Goal: Task Accomplishment & Management: Complete application form

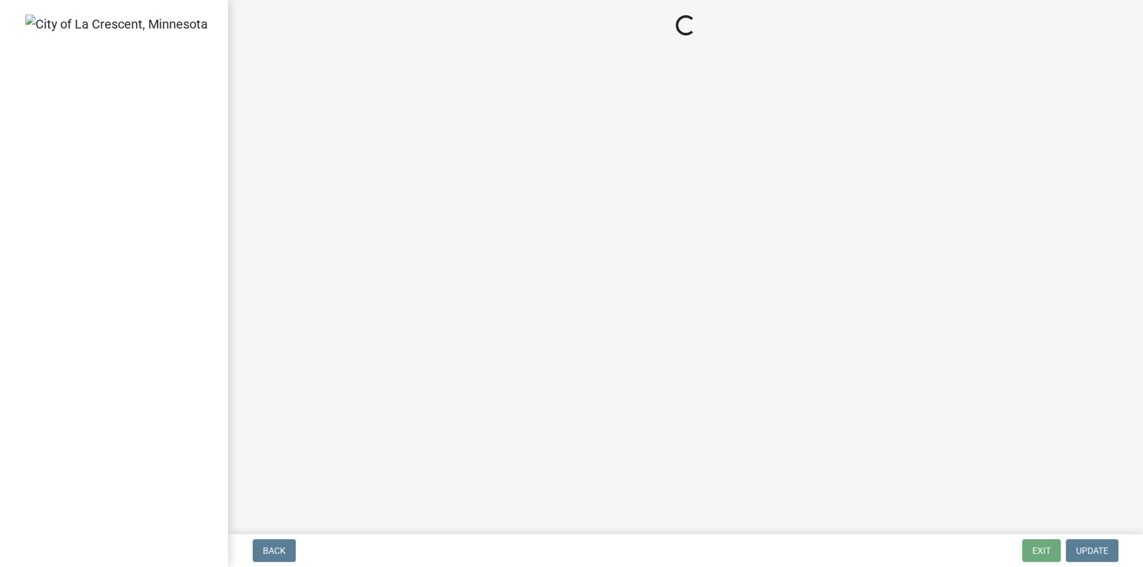
select select "3: 3"
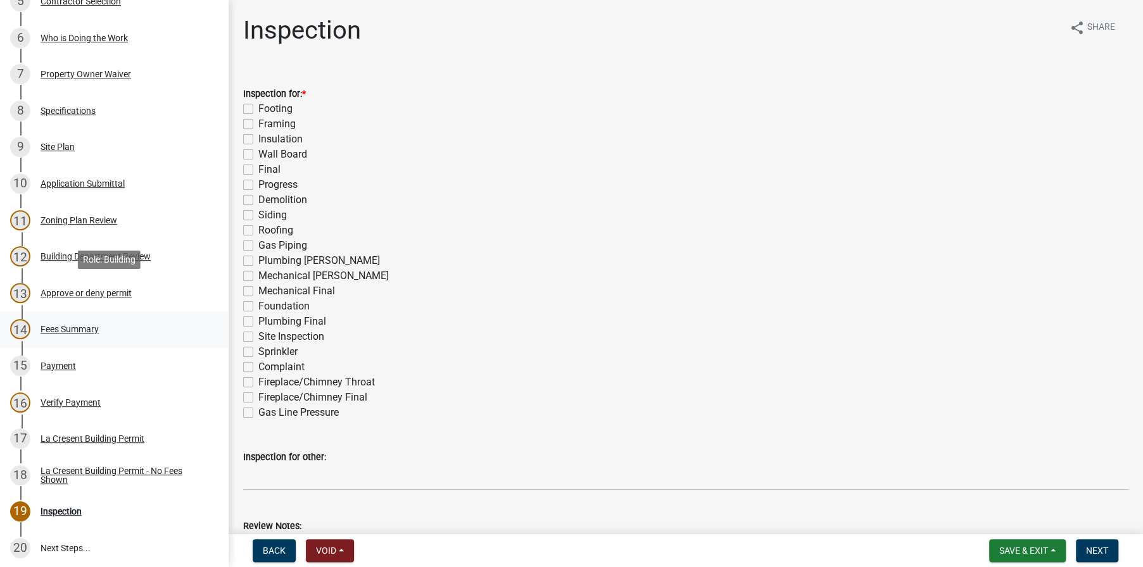
scroll to position [443, 0]
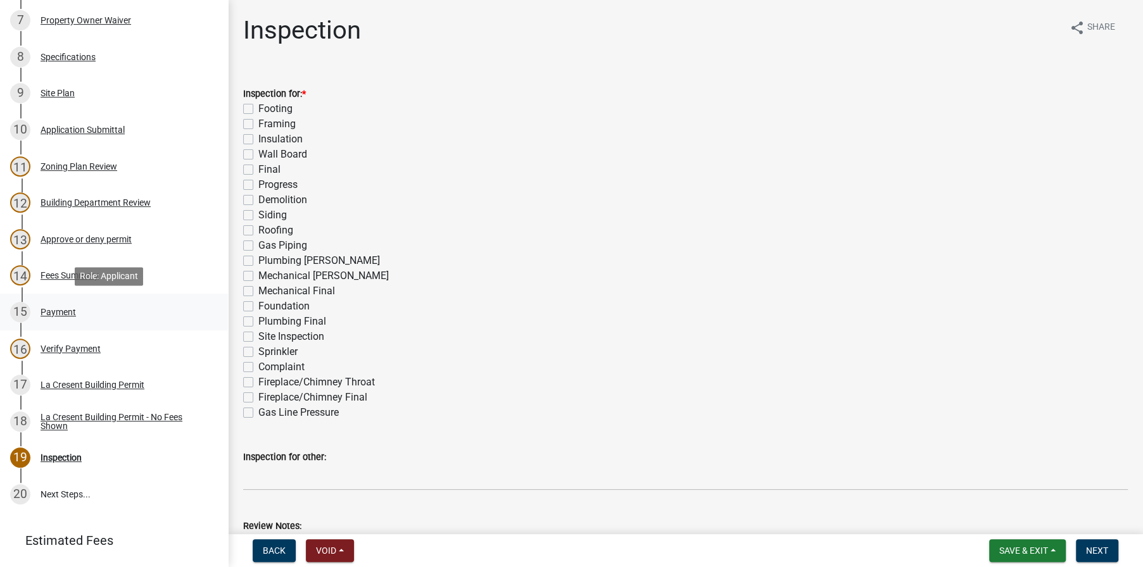
click at [60, 314] on div "Payment" at bounding box center [58, 312] width 35 height 9
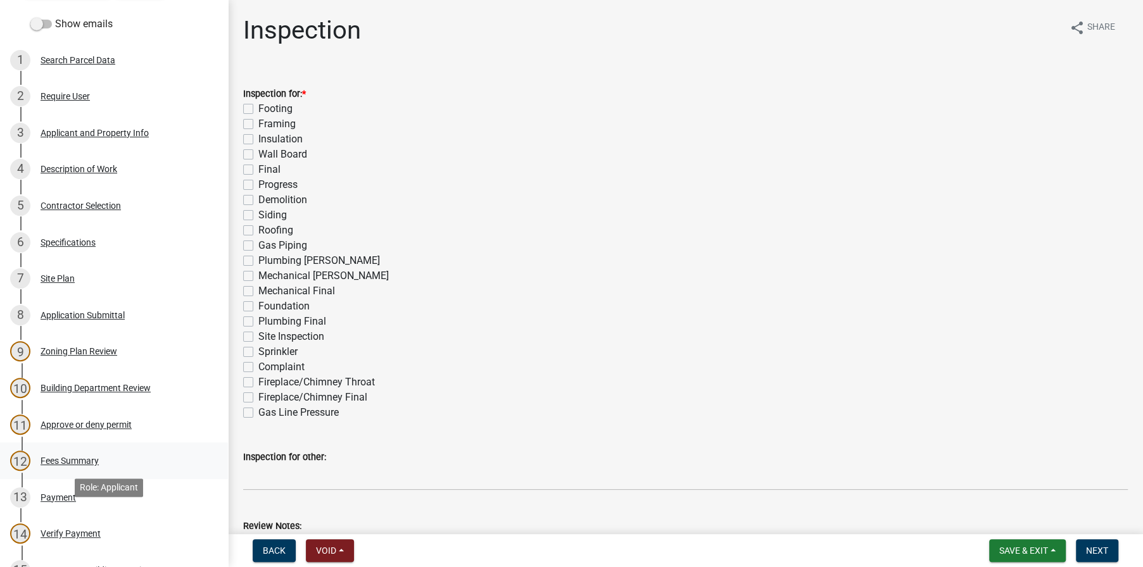
scroll to position [190, 0]
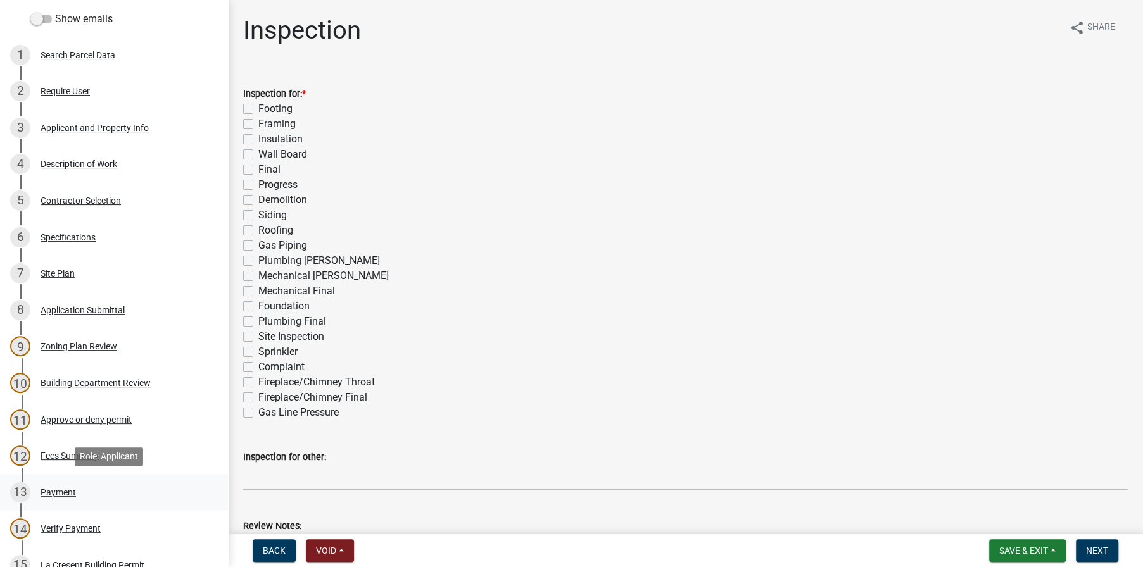
click at [60, 492] on div "Payment" at bounding box center [58, 492] width 35 height 9
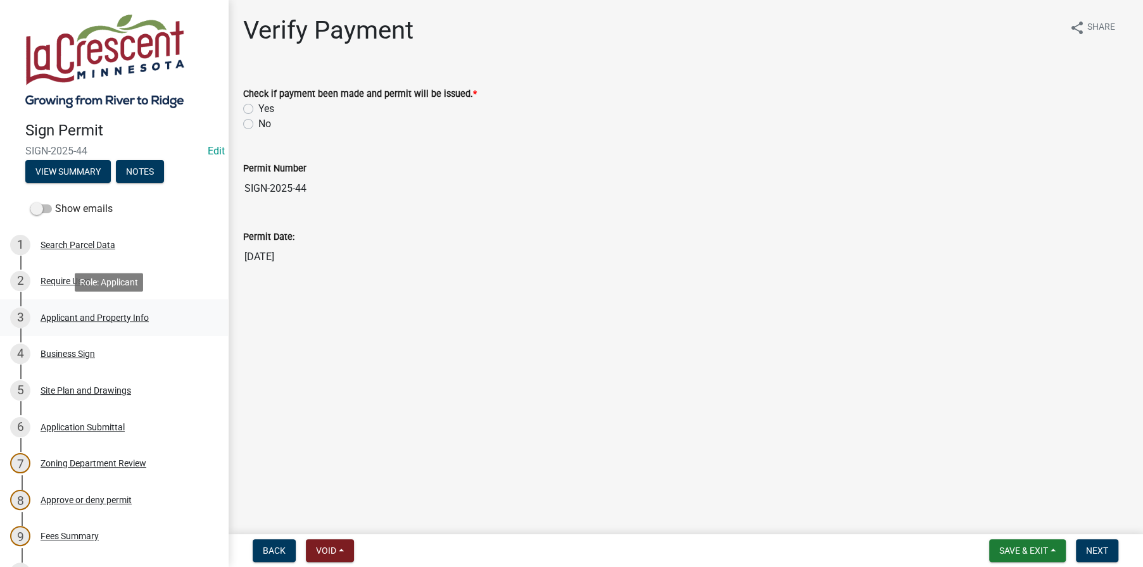
click at [60, 319] on div "Applicant and Property Info" at bounding box center [95, 317] width 108 height 9
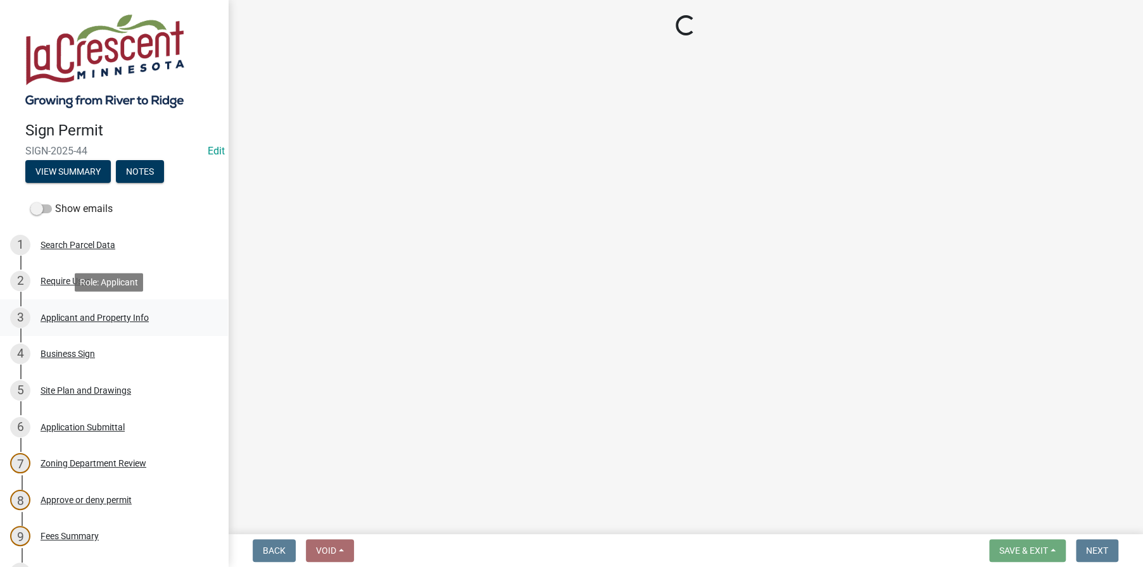
select select "1b0a4f51-4675-4ce5-b6e6-78f203fad463"
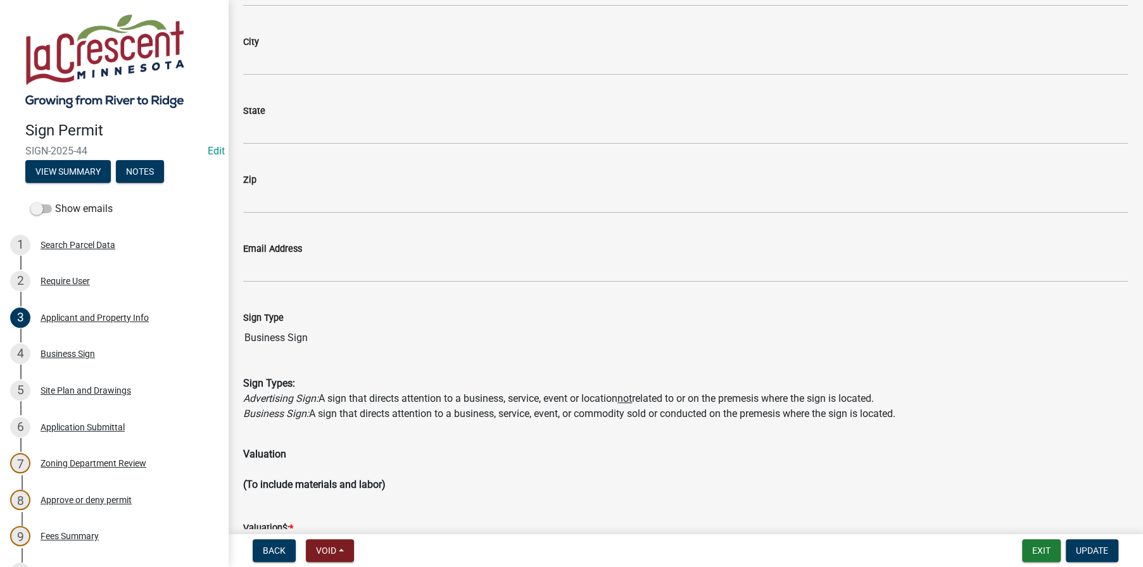
scroll to position [2060, 0]
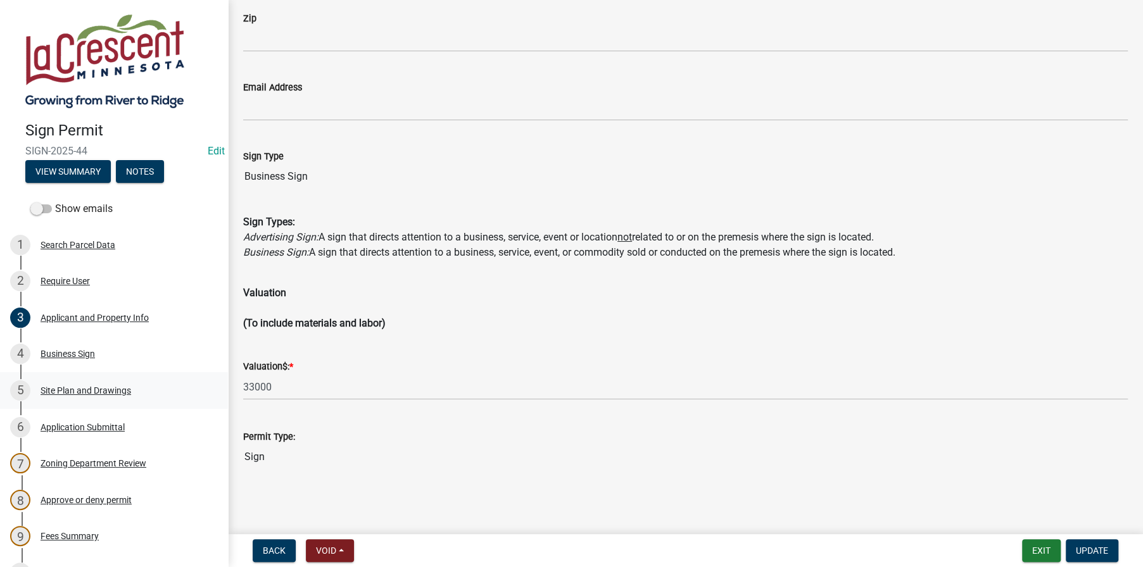
click at [70, 390] on div "Site Plan and Drawings" at bounding box center [86, 390] width 91 height 9
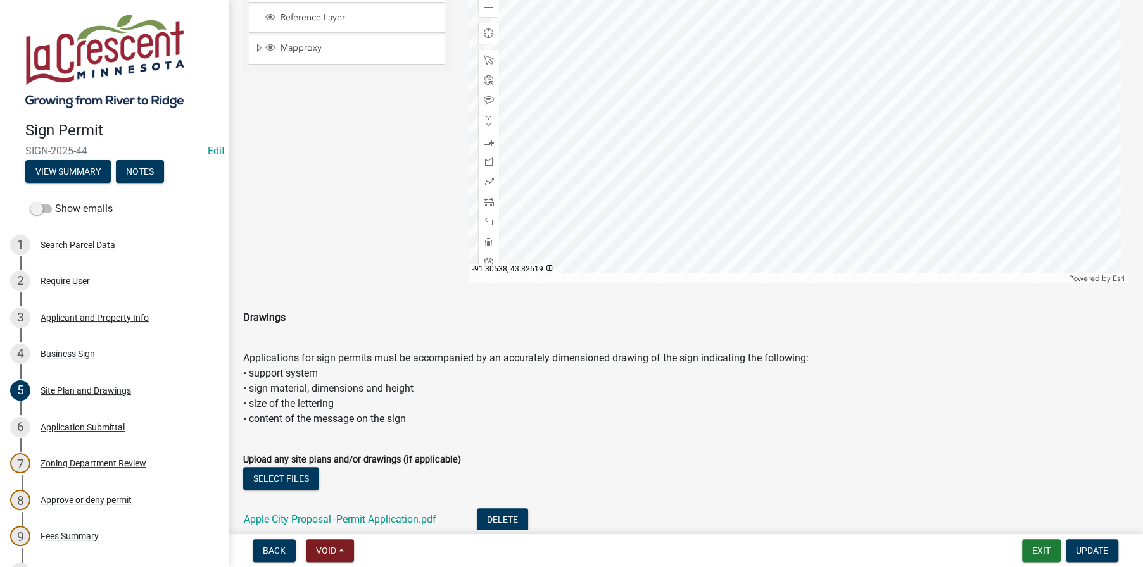
scroll to position [554, 0]
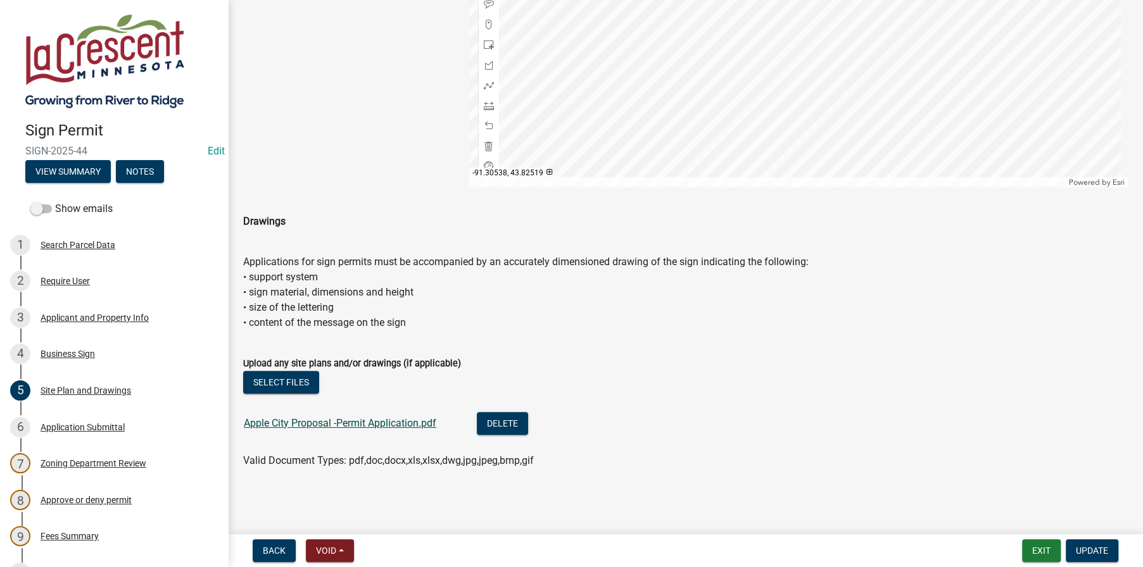
click at [360, 428] on link "Apple City Proposal -Permit Application.pdf" at bounding box center [340, 423] width 192 height 12
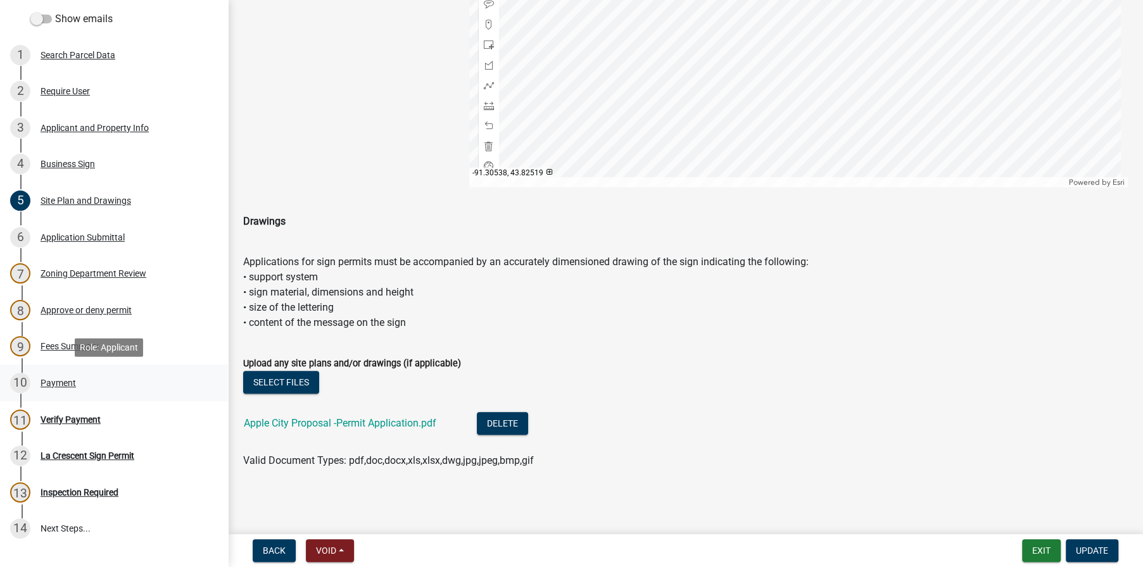
click at [68, 375] on div "10 Payment" at bounding box center [108, 383] width 197 height 20
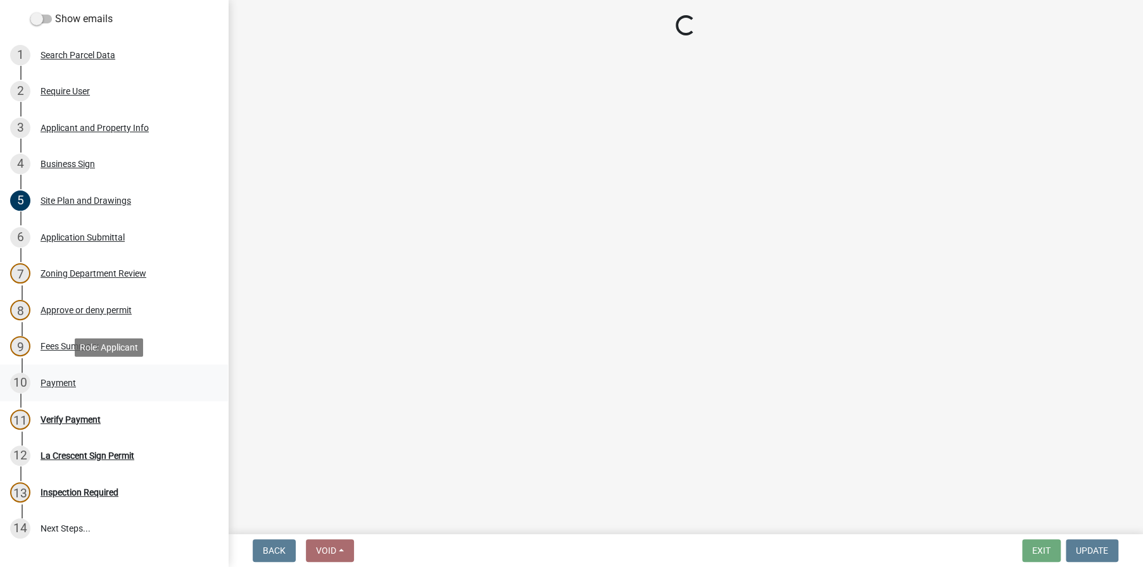
scroll to position [0, 0]
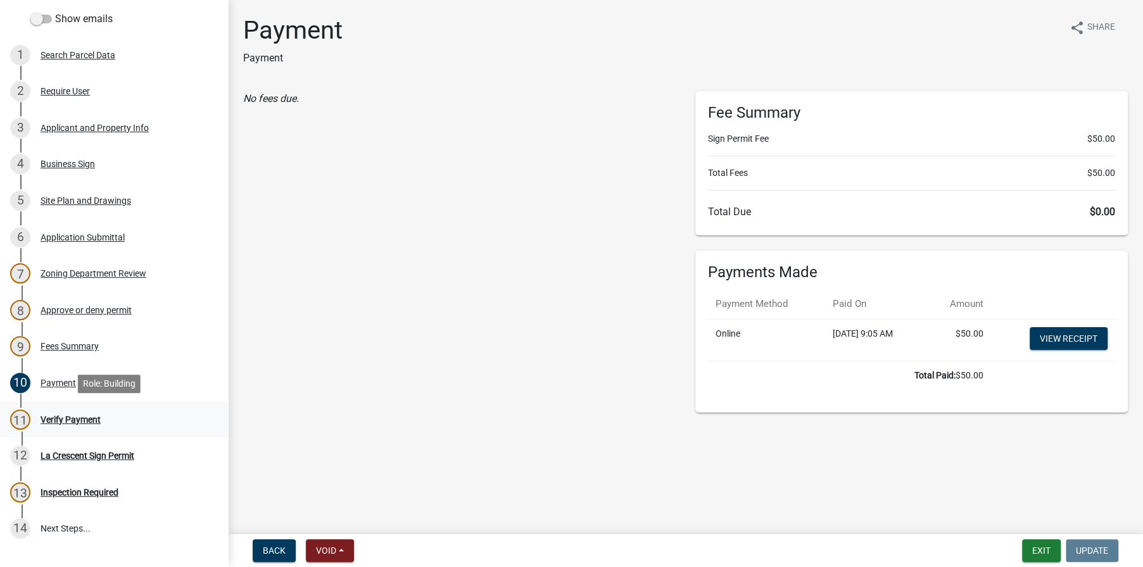
click at [52, 417] on div "Verify Payment" at bounding box center [71, 419] width 60 height 9
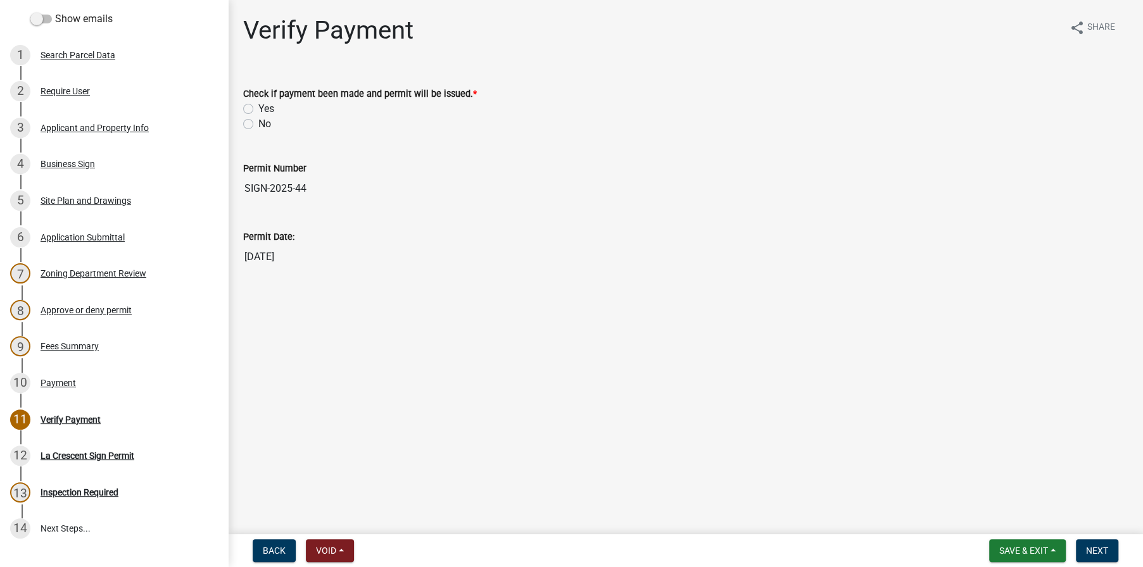
click at [258, 108] on label "Yes" at bounding box center [266, 108] width 16 height 15
click at [258, 108] on input "Yes" at bounding box center [262, 105] width 8 height 8
radio input "true"
click at [1091, 546] on span "Next" at bounding box center [1097, 551] width 22 height 10
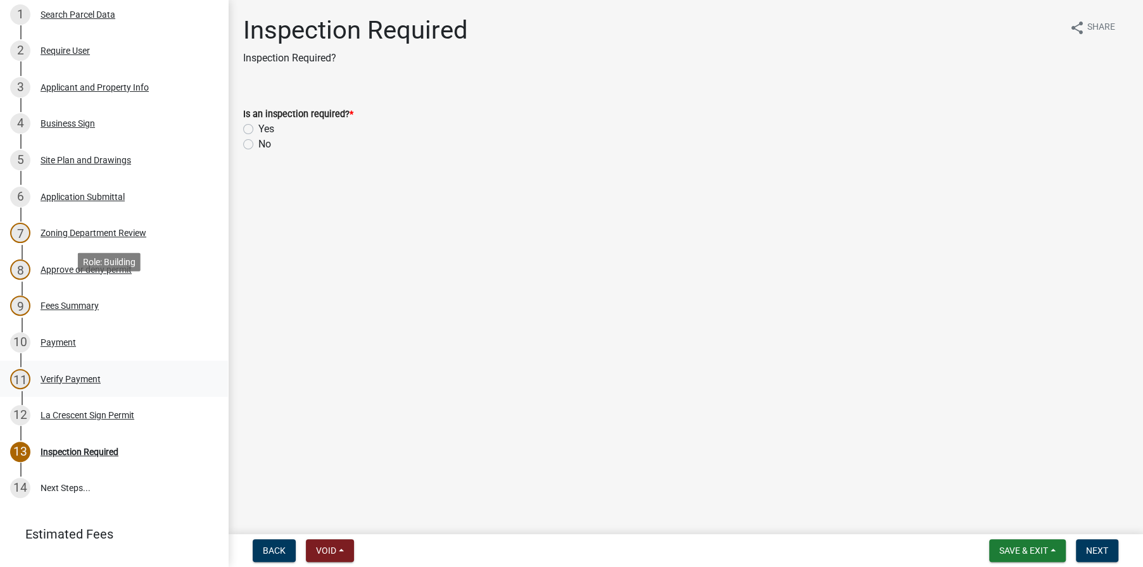
scroll to position [253, 0]
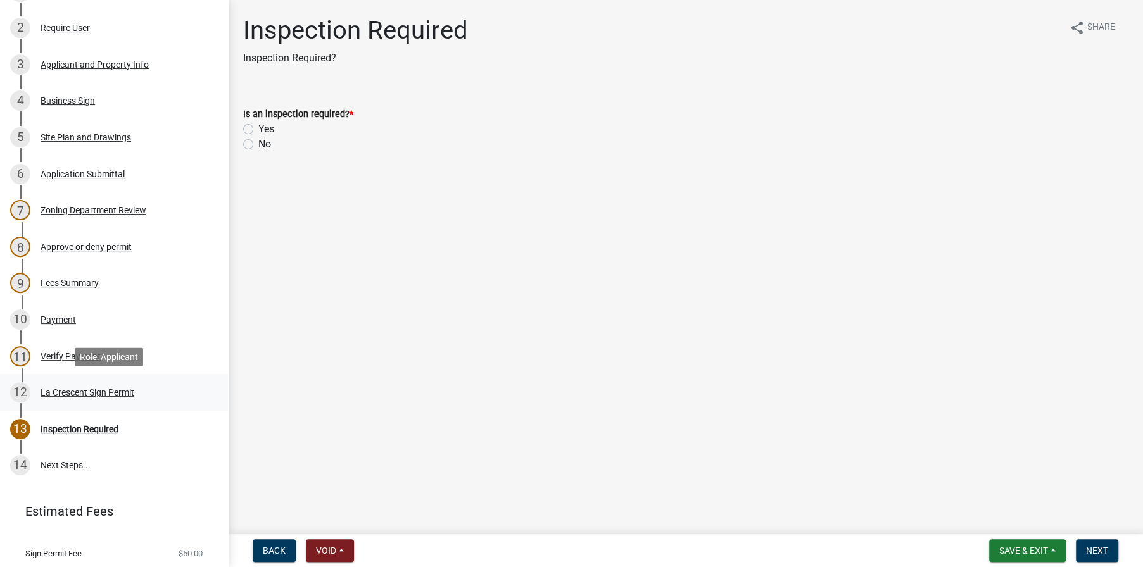
click at [77, 389] on div "La Crescent Sign Permit" at bounding box center [88, 392] width 94 height 9
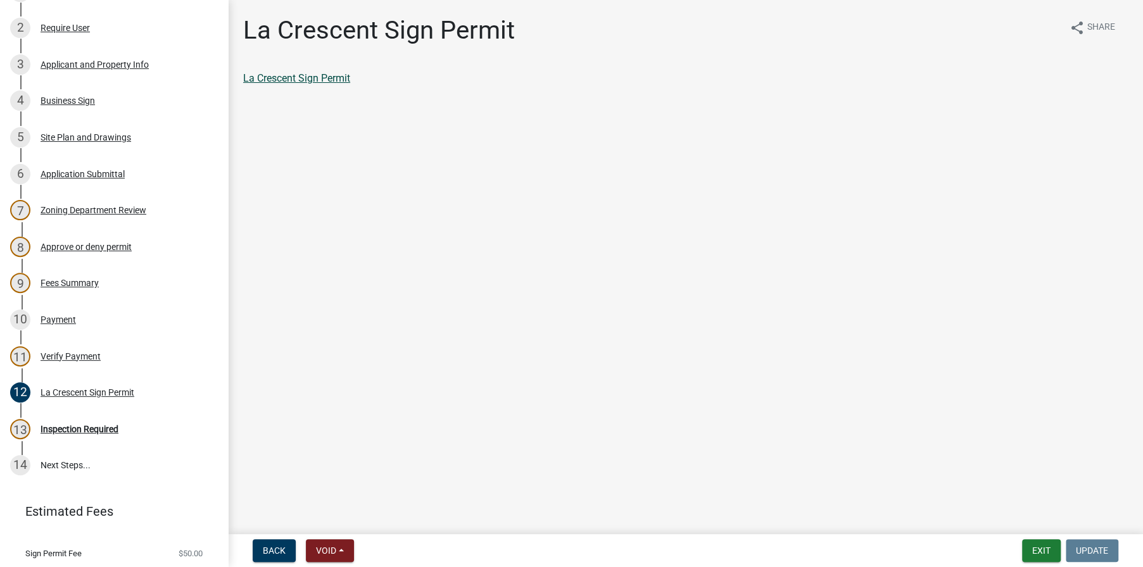
click at [282, 77] on link "La Crescent Sign Permit" at bounding box center [296, 78] width 107 height 12
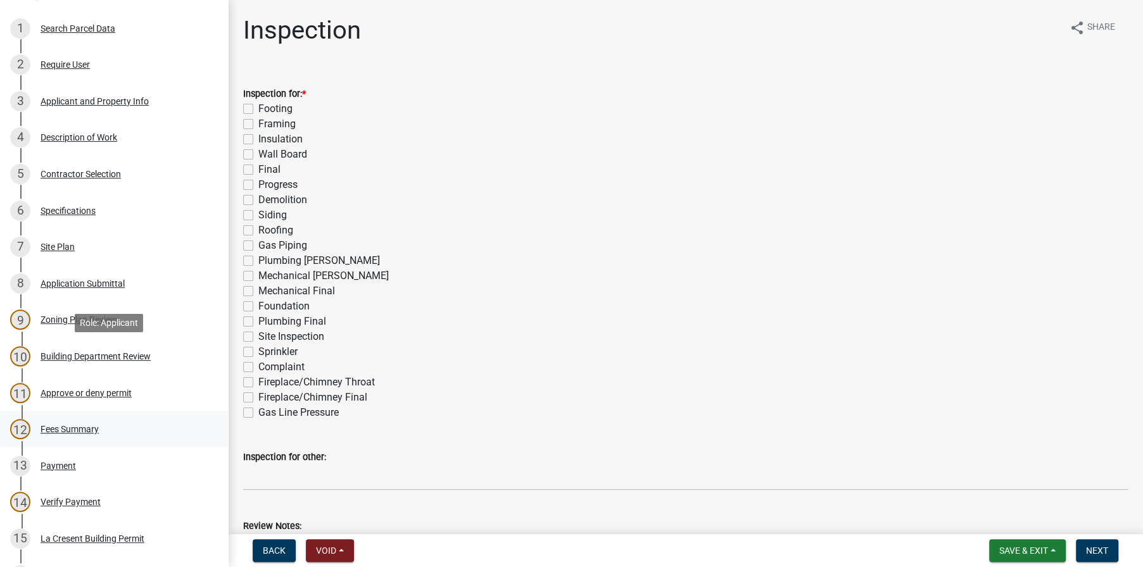
scroll to position [316, 0]
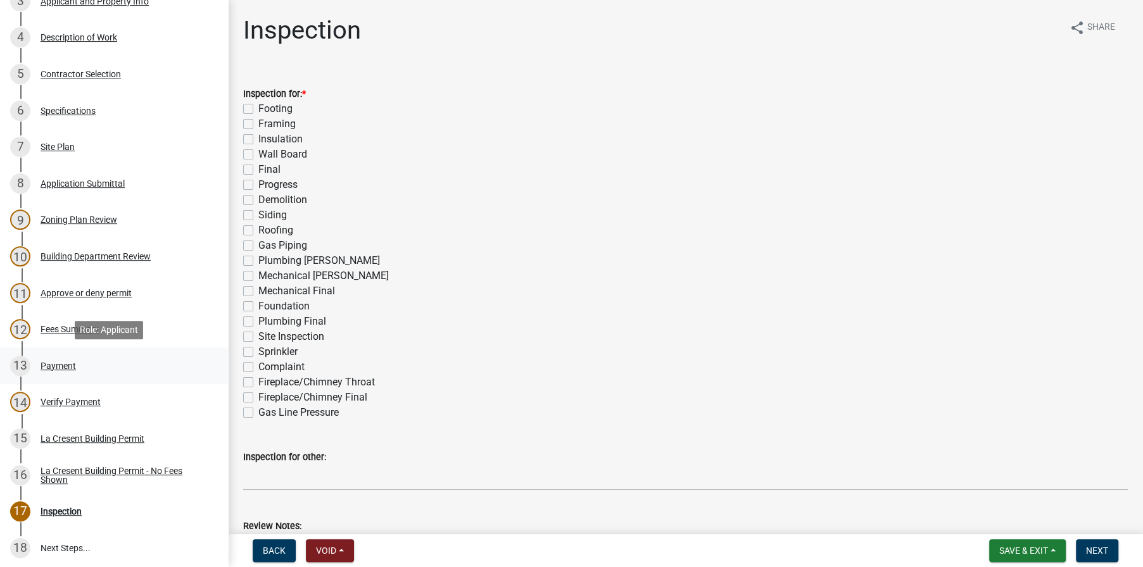
click at [61, 363] on div "Payment" at bounding box center [58, 365] width 35 height 9
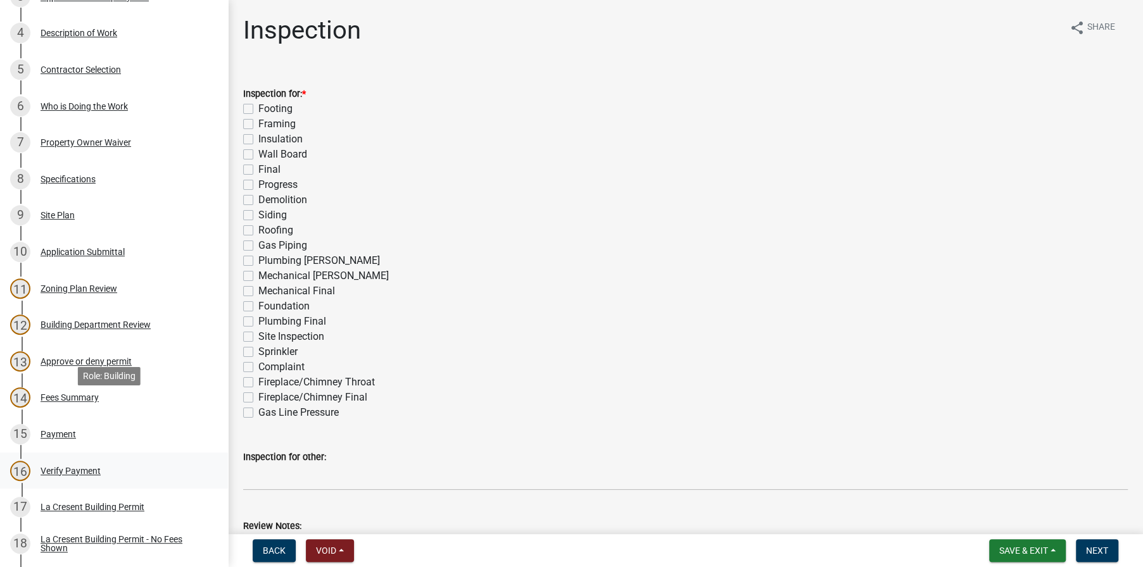
scroll to position [380, 0]
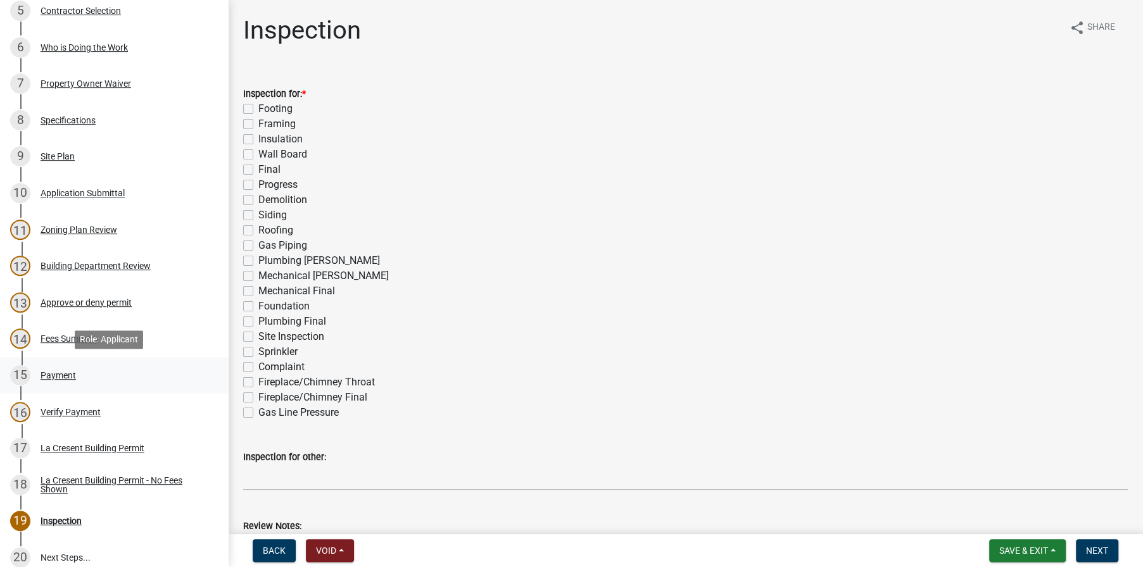
click at [53, 372] on div "Payment" at bounding box center [58, 375] width 35 height 9
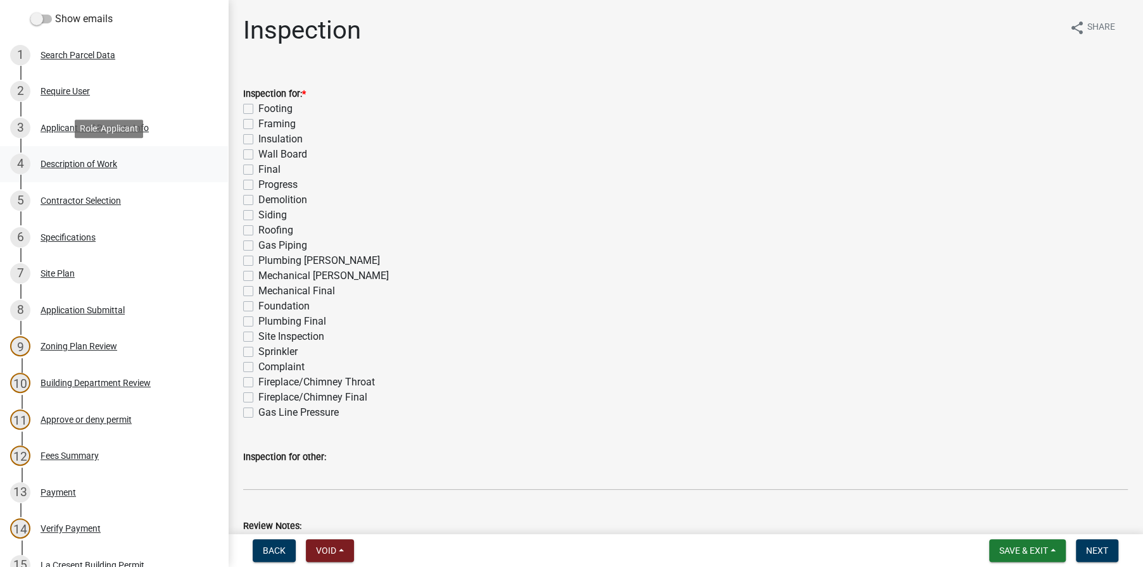
scroll to position [380, 0]
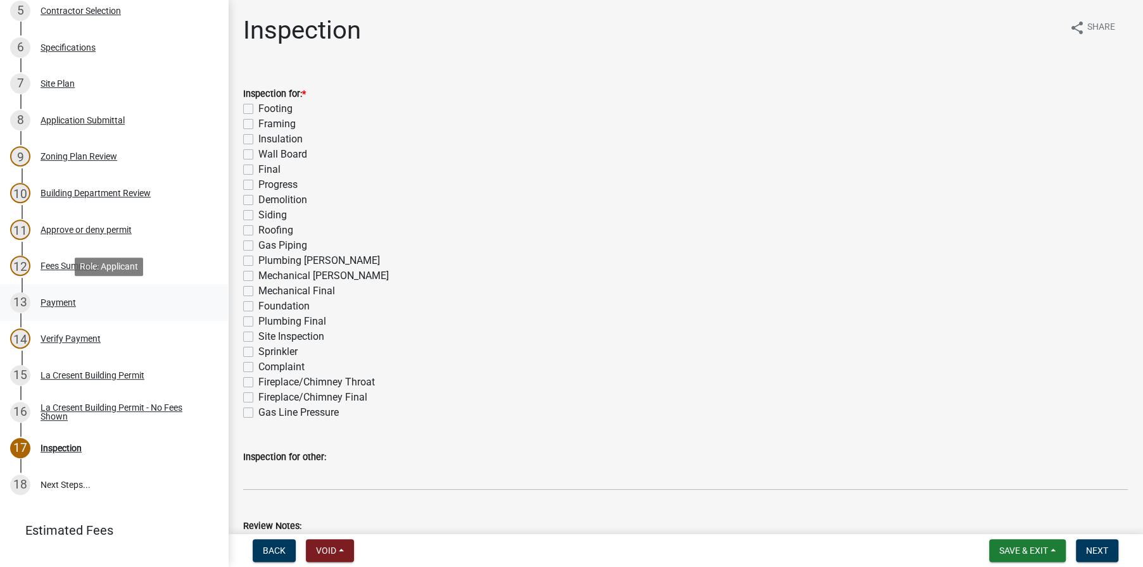
click at [41, 300] on div "Payment" at bounding box center [58, 302] width 35 height 9
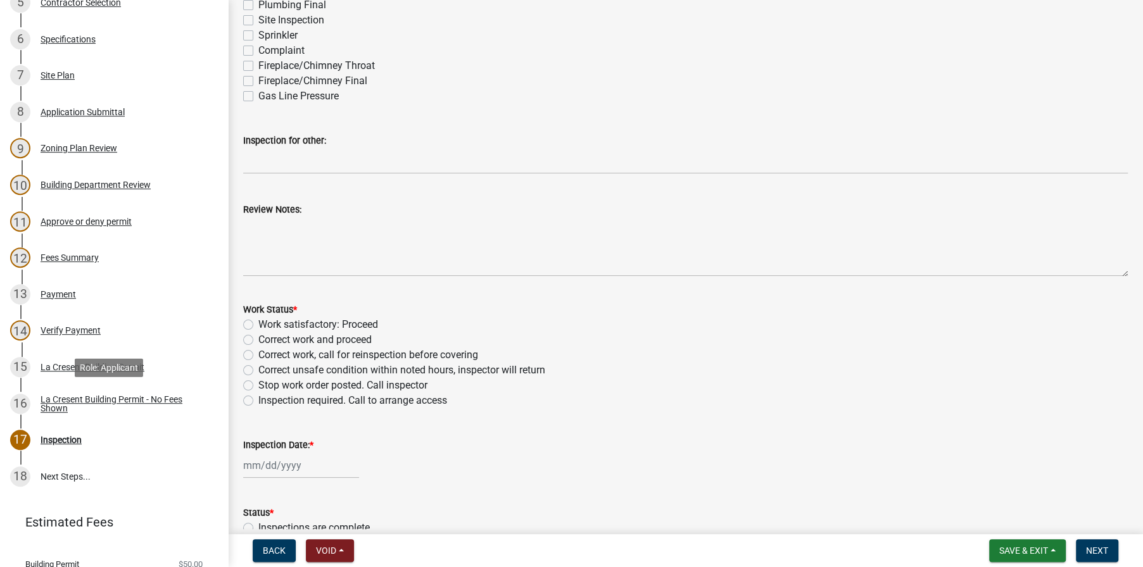
scroll to position [461, 0]
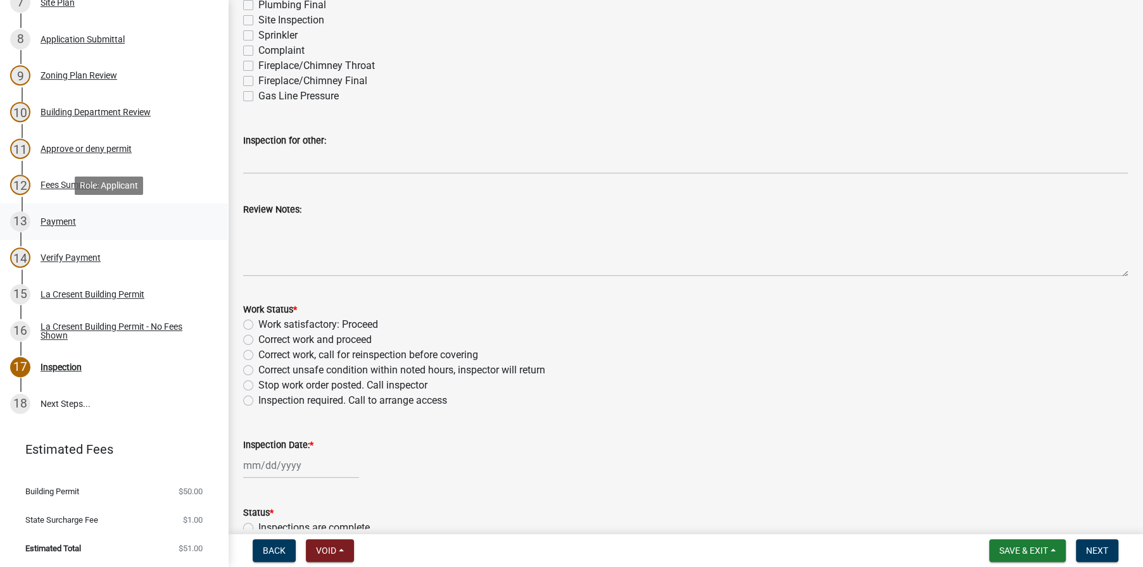
click at [58, 223] on div "Payment" at bounding box center [58, 221] width 35 height 9
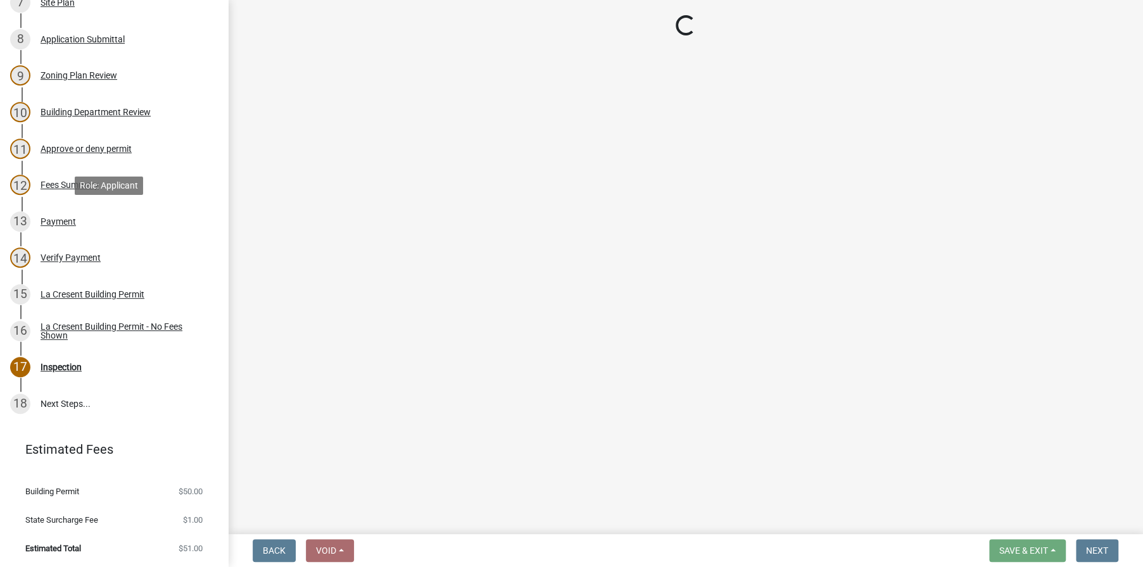
scroll to position [0, 0]
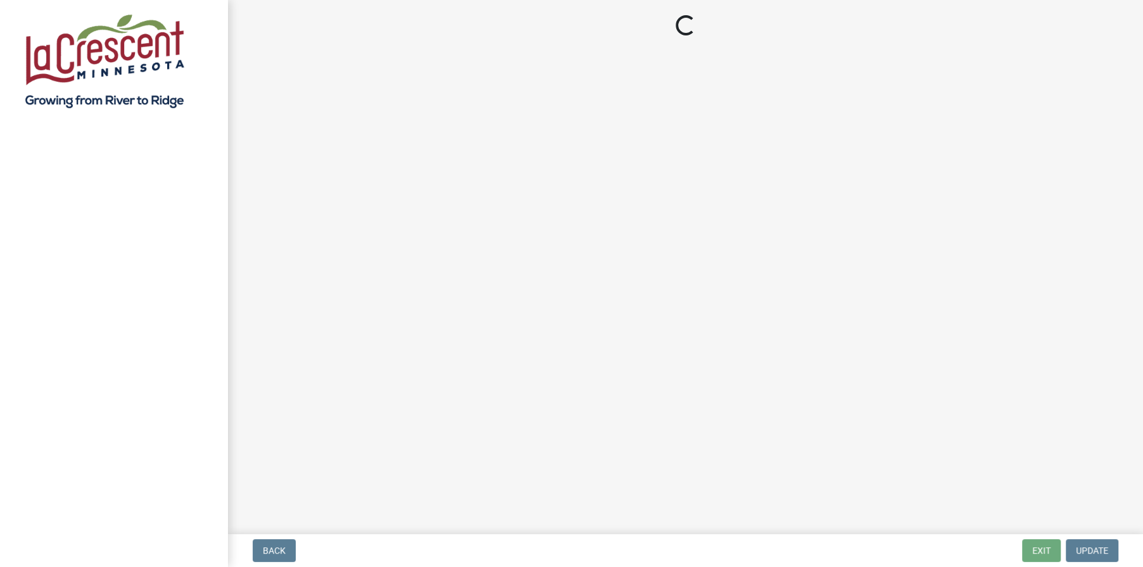
select select "3: 3"
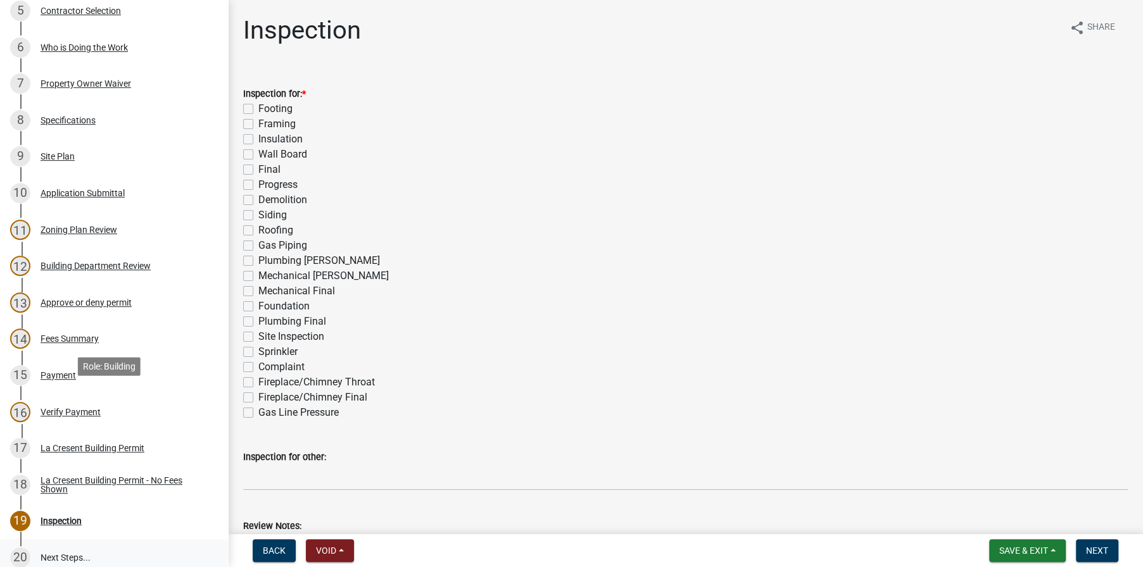
scroll to position [534, 0]
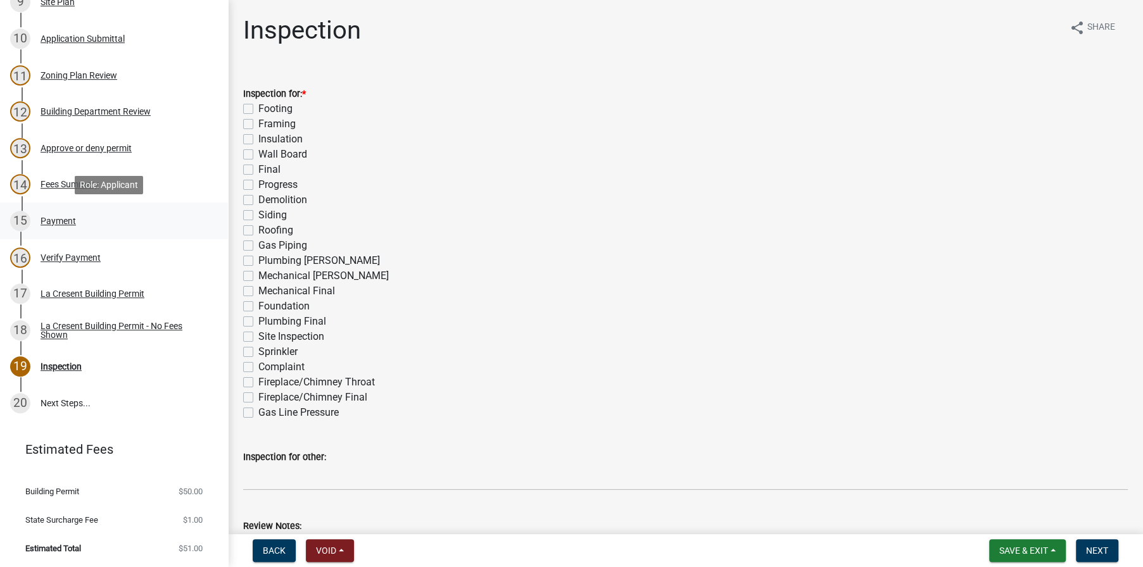
click at [61, 216] on div "Payment" at bounding box center [58, 220] width 35 height 9
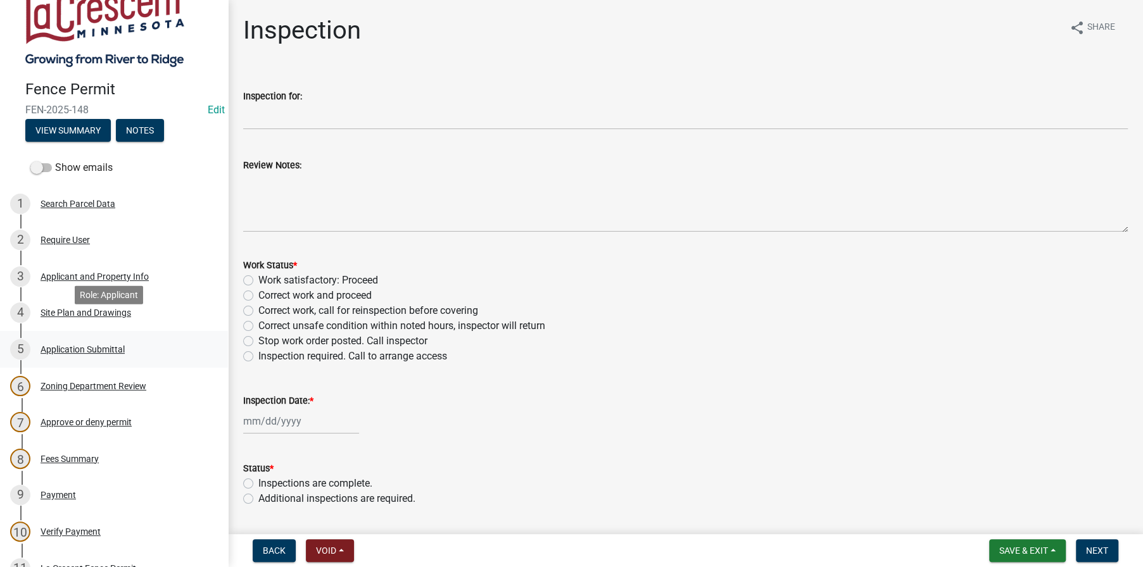
scroll to position [63, 0]
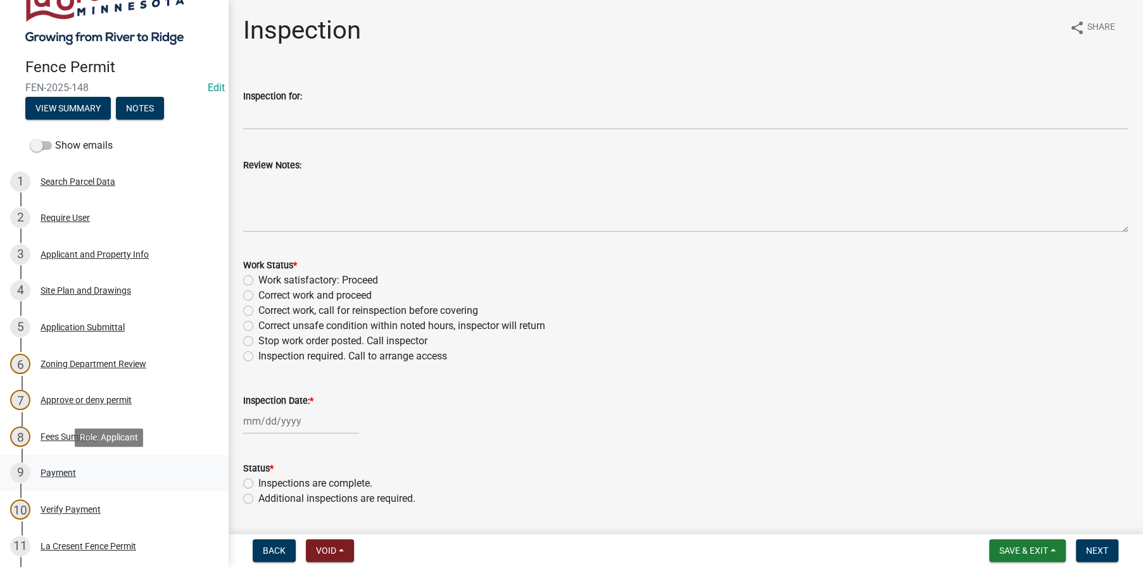
click at [63, 472] on div "Payment" at bounding box center [58, 472] width 35 height 9
